Goal: Register for event/course

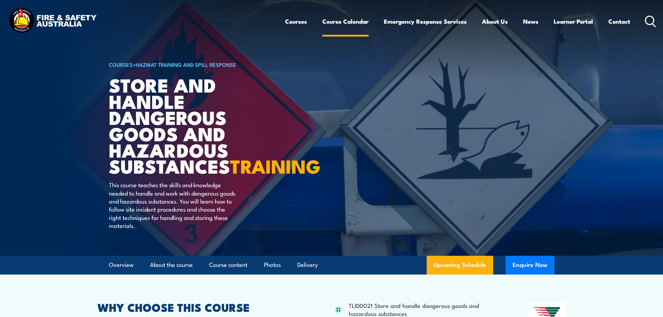
click at [341, 24] on link "Course Calendar" at bounding box center [345, 21] width 46 height 18
click at [341, 23] on link "Course Calendar" at bounding box center [345, 21] width 46 height 18
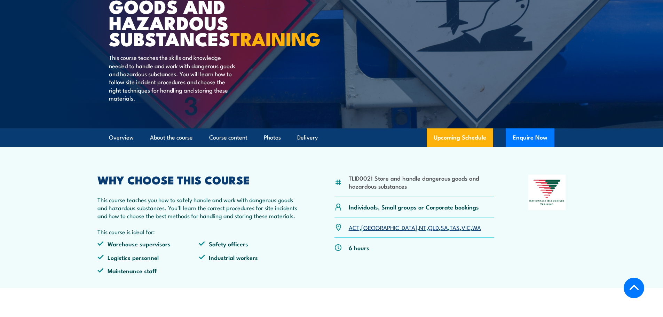
scroll to position [128, 0]
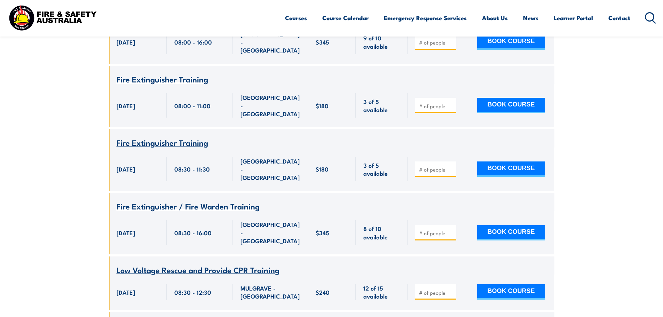
scroll to position [811, 0]
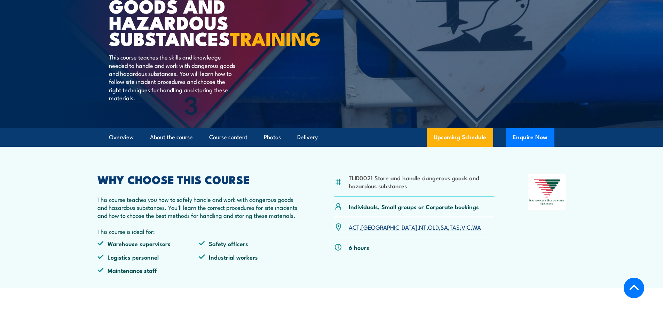
click at [366, 231] on link "[GEOGRAPHIC_DATA]" at bounding box center [389, 227] width 56 height 8
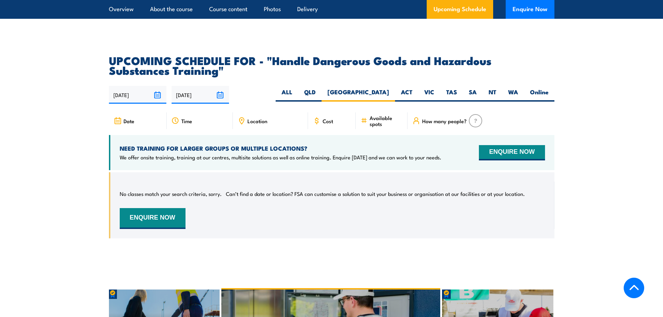
scroll to position [1034, 0]
click at [409, 102] on label "ACT" at bounding box center [406, 95] width 23 height 14
click at [412, 93] on input "ACT" at bounding box center [414, 90] width 5 height 5
radio input "true"
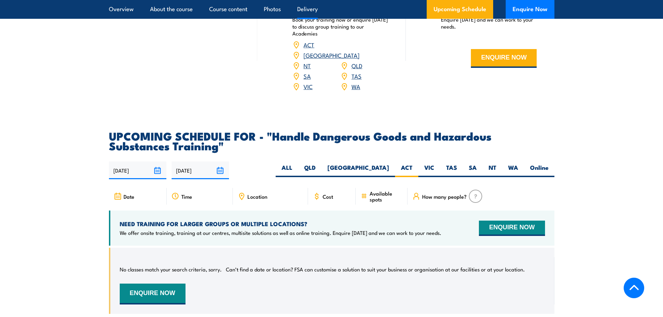
scroll to position [958, 0]
